Goal: Task Accomplishment & Management: Manage account settings

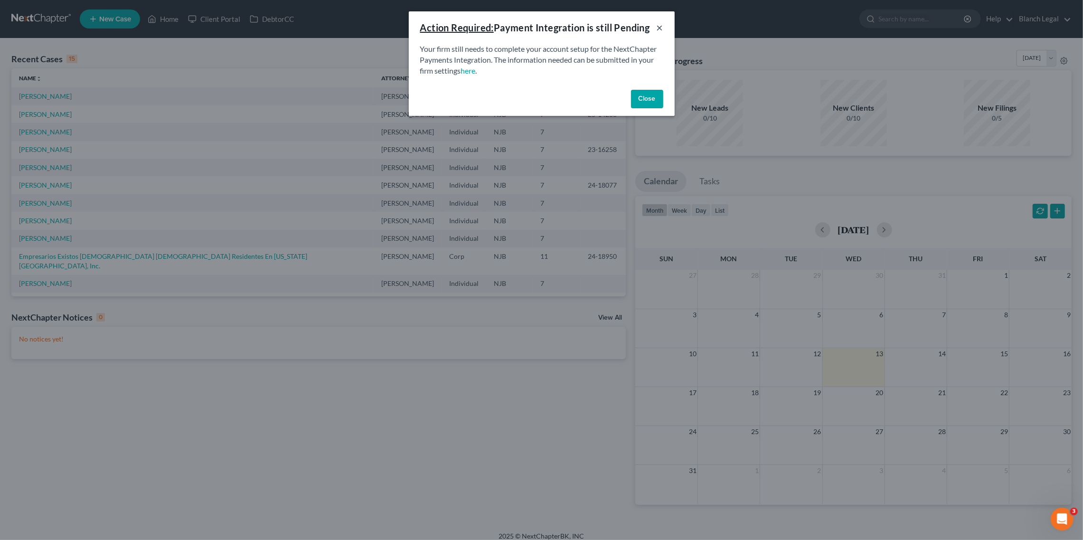
click at [659, 28] on button "×" at bounding box center [660, 27] width 7 height 11
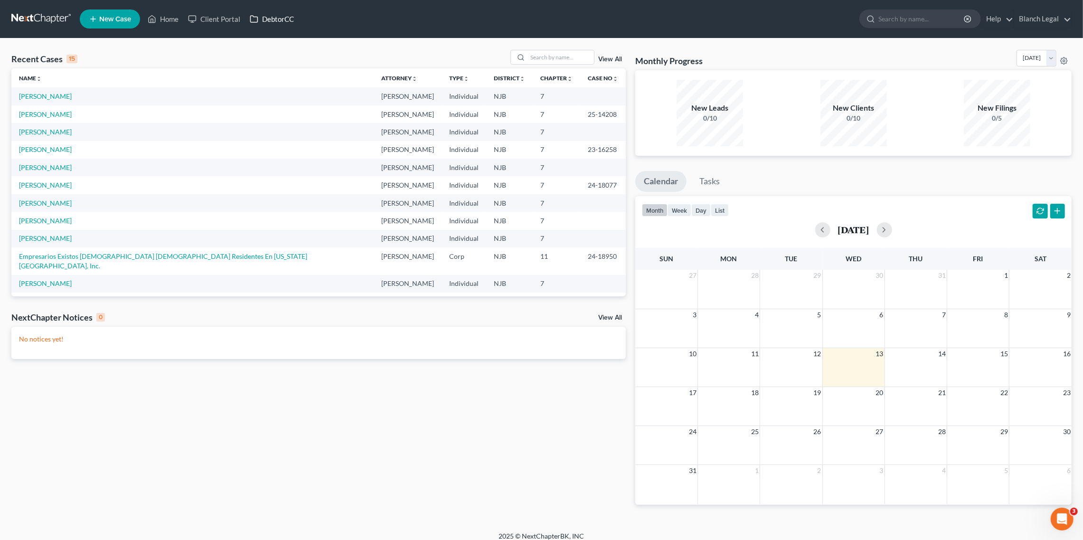
click at [288, 21] on link "DebtorCC" at bounding box center [272, 18] width 54 height 17
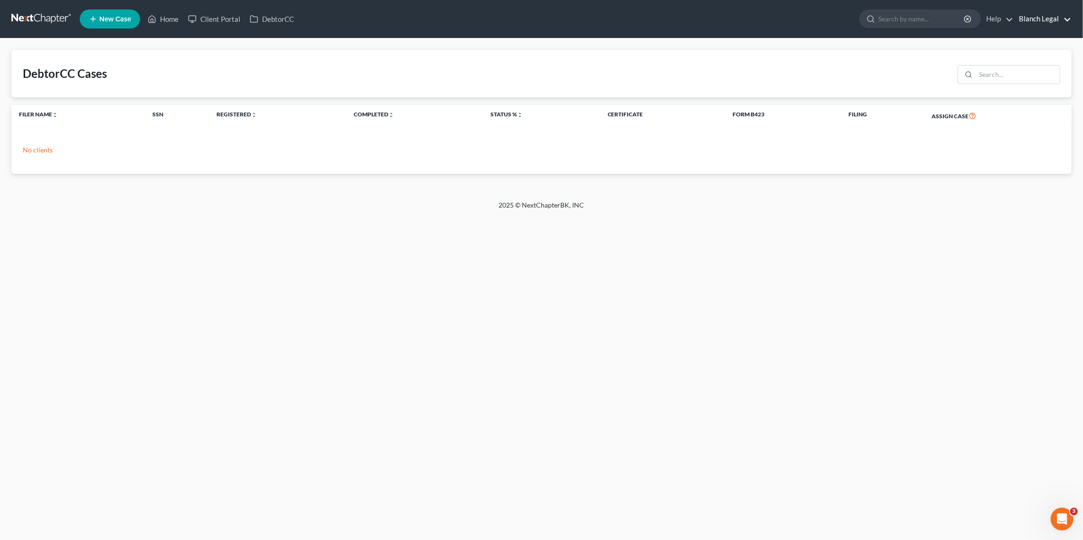
click at [1045, 23] on link "Blanch Legal" at bounding box center [1042, 18] width 57 height 17
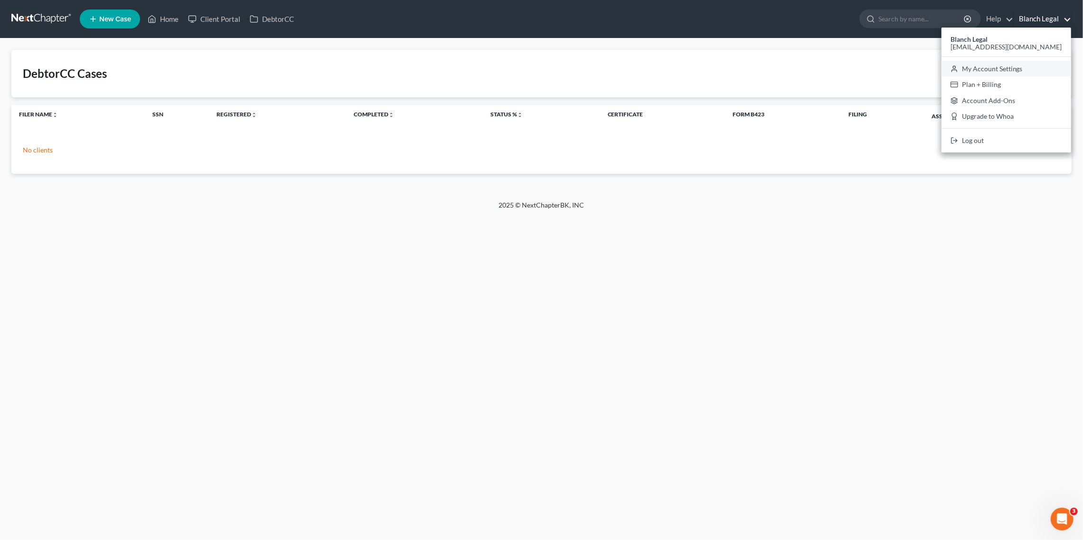
click at [1028, 73] on link "My Account Settings" at bounding box center [1006, 69] width 130 height 16
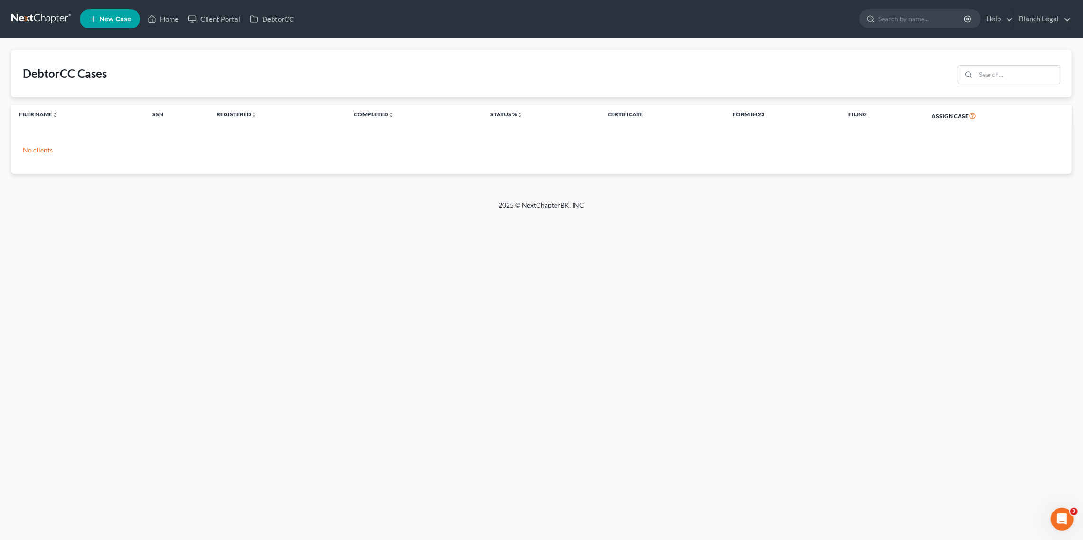
select select "24"
select select "33"
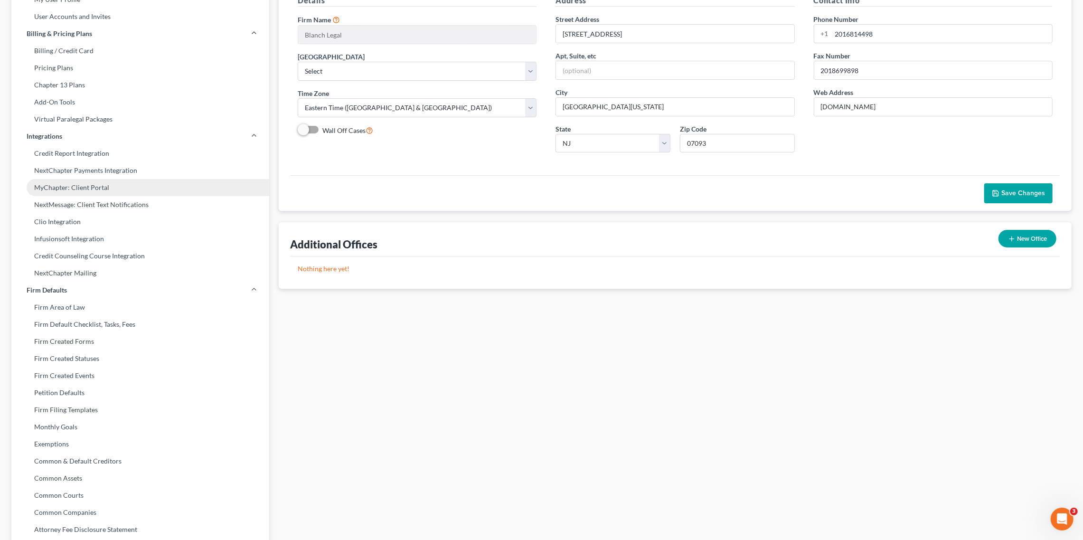
scroll to position [118, 0]
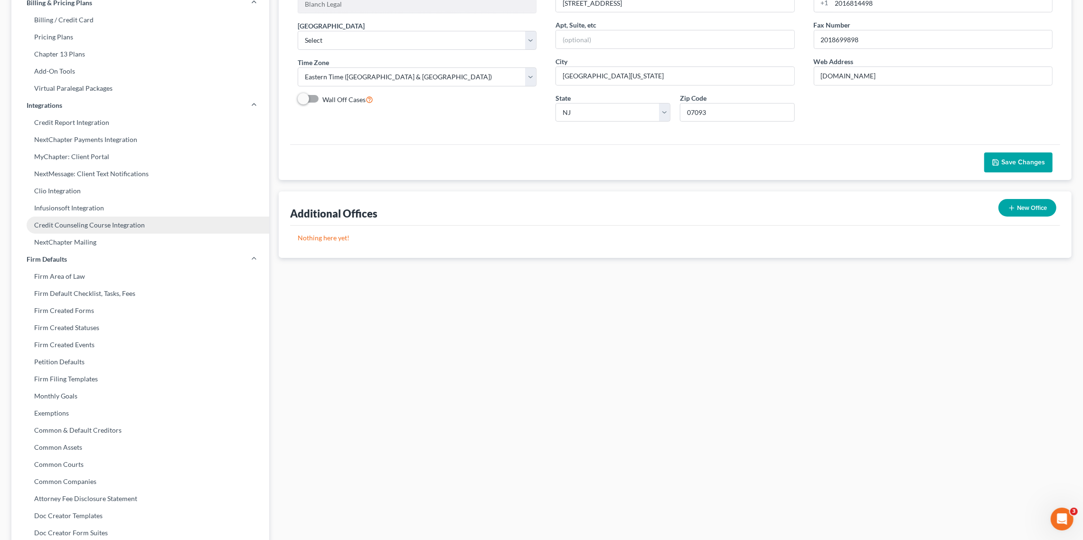
click at [104, 227] on link "Credit Counseling Course Integration" at bounding box center [140, 224] width 258 height 17
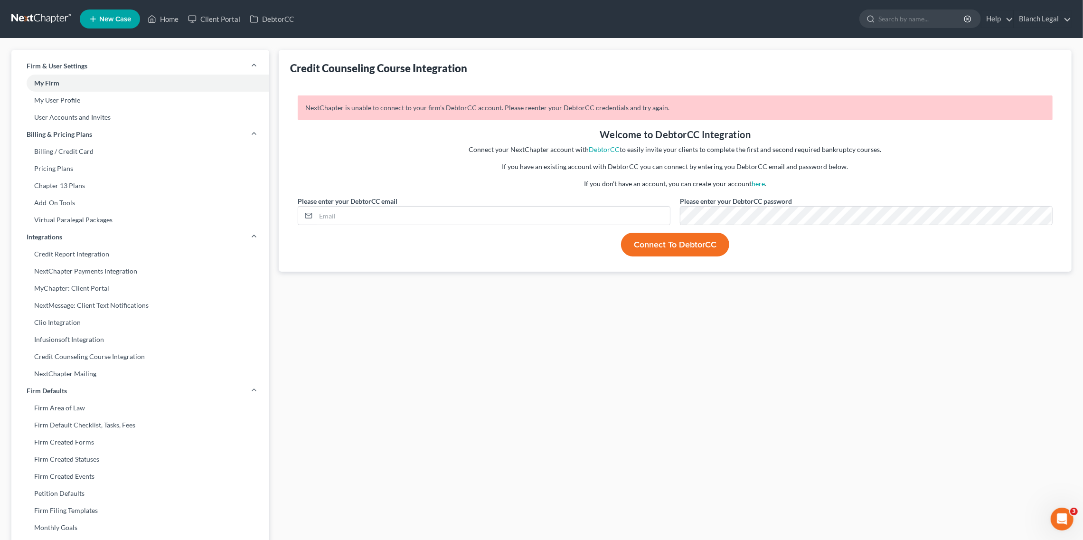
click at [509, 67] on div "Credit Counseling Course Integration" at bounding box center [675, 65] width 770 height 30
drag, startPoint x: 477, startPoint y: 66, endPoint x: 289, endPoint y: 67, distance: 188.0
click at [289, 67] on div "Credit Counseling Course Integration NextChapter is unable to connect to your f…" at bounding box center [675, 161] width 793 height 222
copy div "Credit Counseling Course Integration"
